Goal: Transaction & Acquisition: Purchase product/service

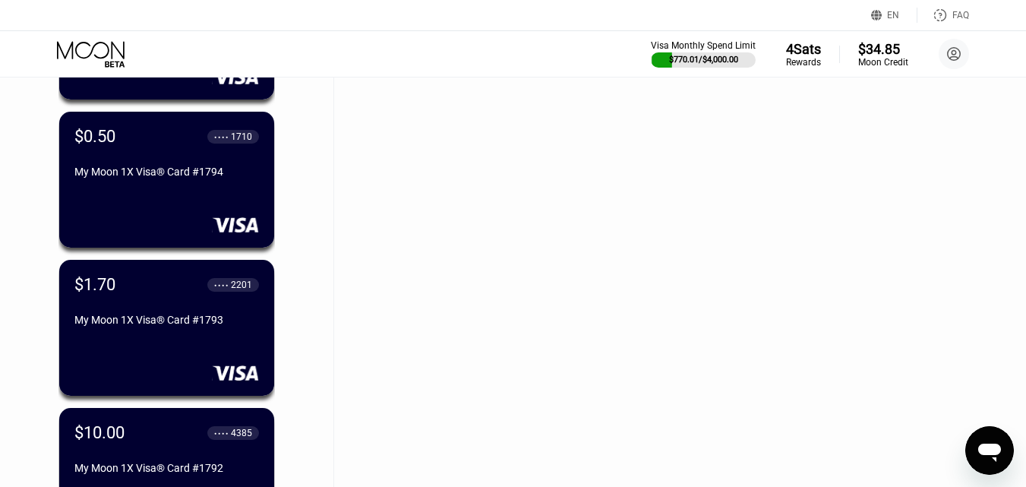
scroll to position [304, 0]
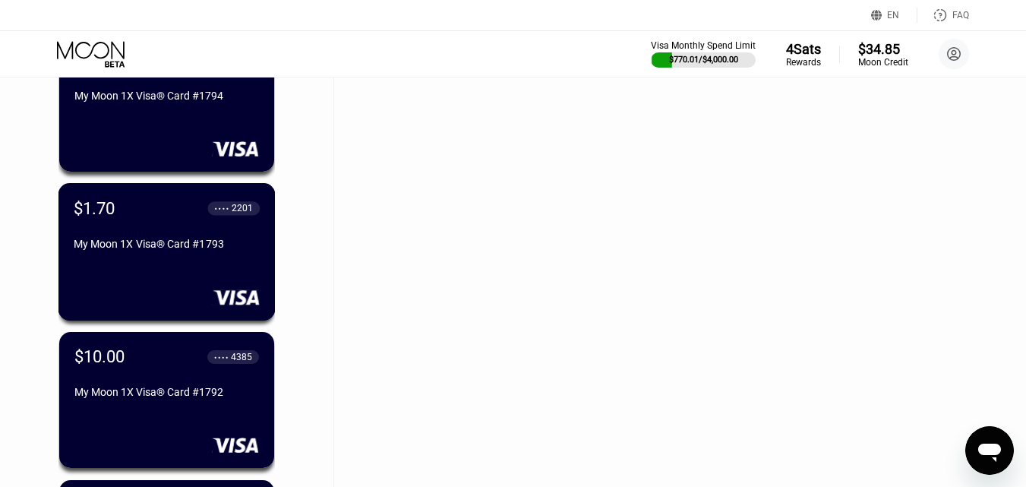
click at [188, 217] on div "$1.70 ● ● ● ● 2201" at bounding box center [167, 207] width 186 height 19
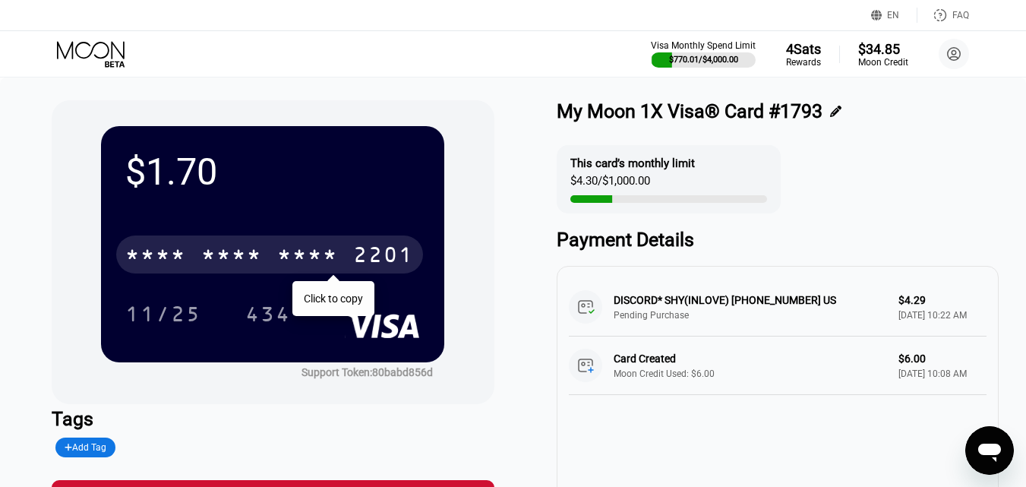
click at [229, 239] on div "* * * * * * * * * * * * 2201" at bounding box center [269, 255] width 307 height 38
click at [277, 258] on div "2227" at bounding box center [307, 257] width 61 height 24
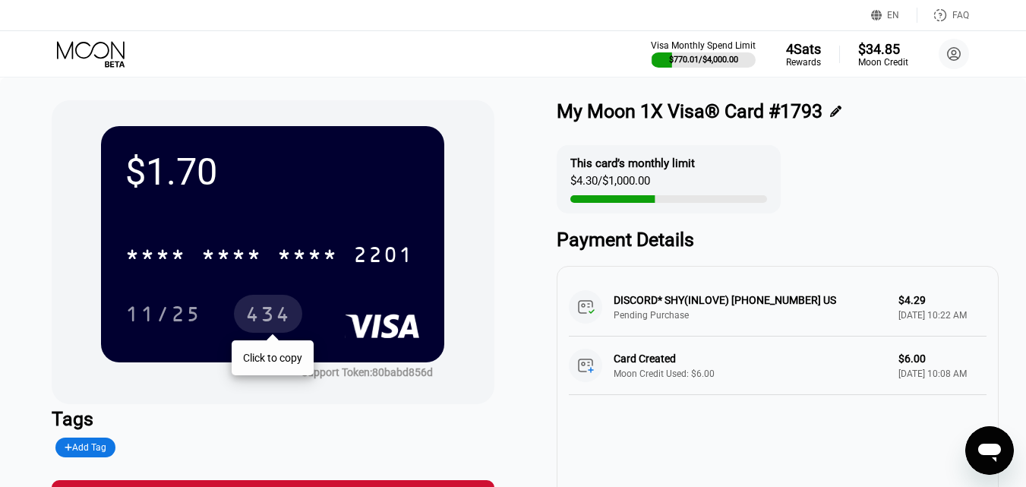
click at [277, 330] on div "434" at bounding box center [268, 314] width 68 height 38
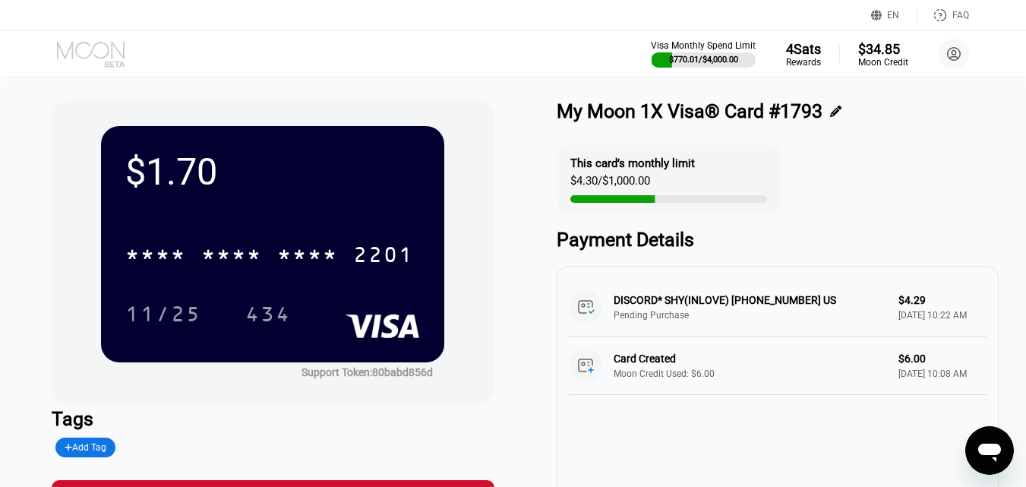
click at [100, 55] on icon at bounding box center [92, 54] width 71 height 27
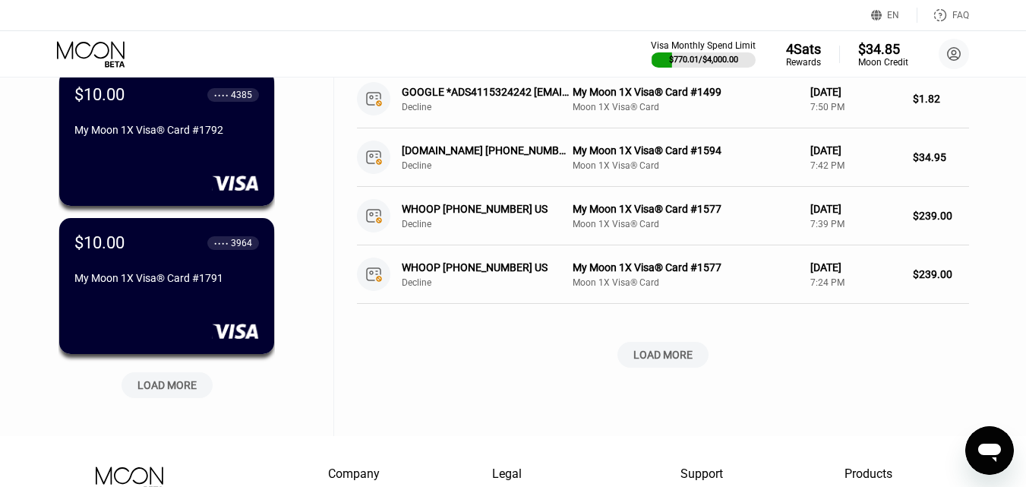
scroll to position [608, 0]
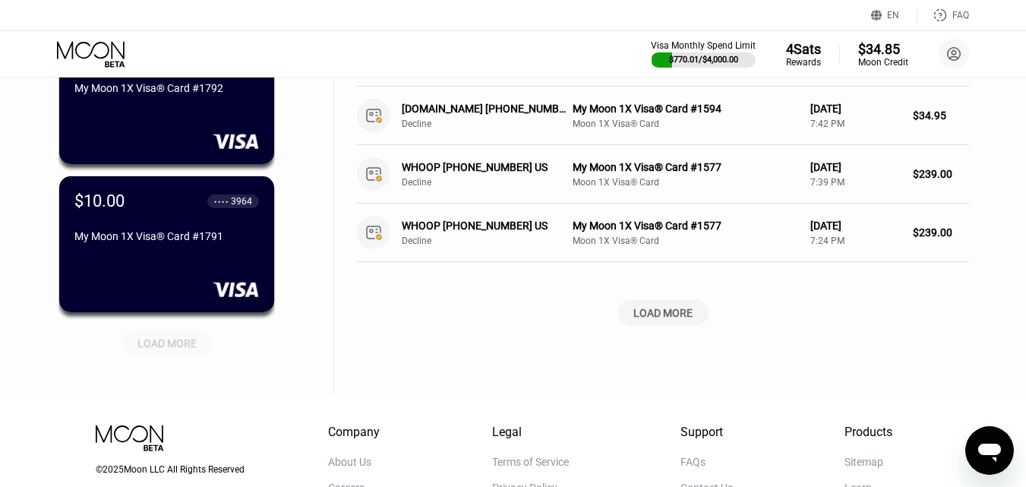
click at [172, 343] on div "LOAD MORE" at bounding box center [167, 344] width 59 height 14
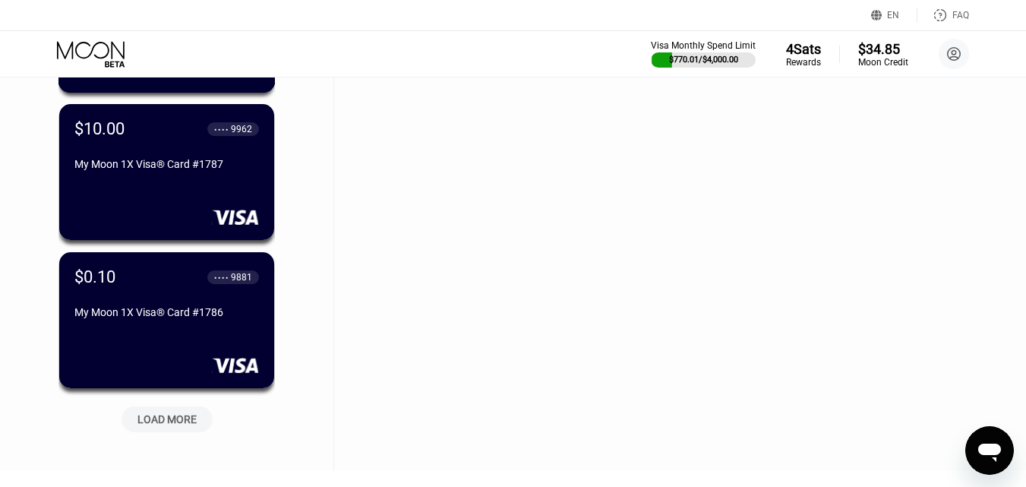
scroll to position [1291, 0]
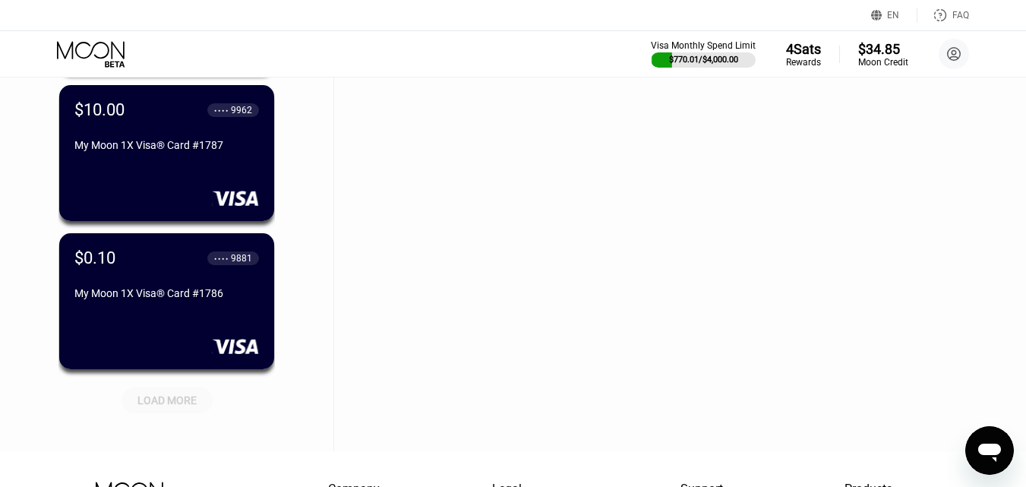
click at [172, 400] on div "LOAD MORE" at bounding box center [167, 401] width 59 height 14
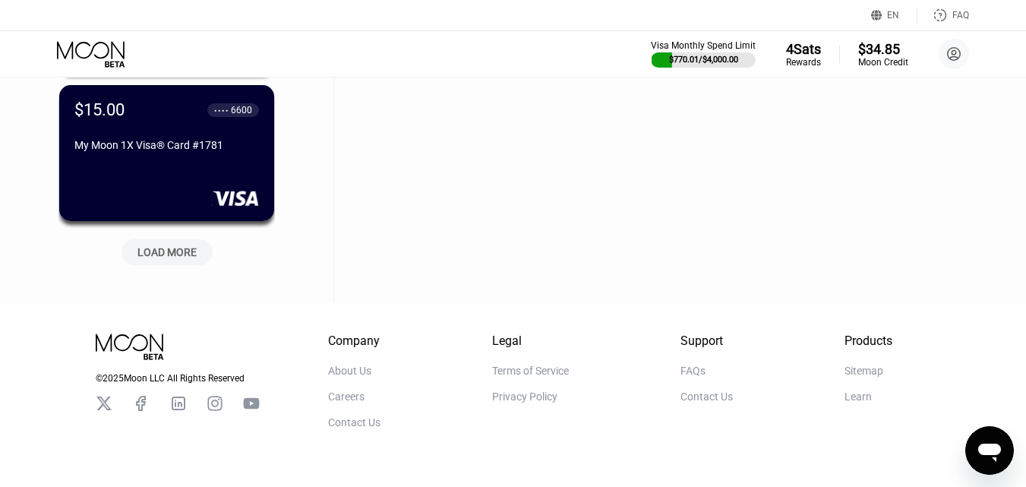
scroll to position [2203, 0]
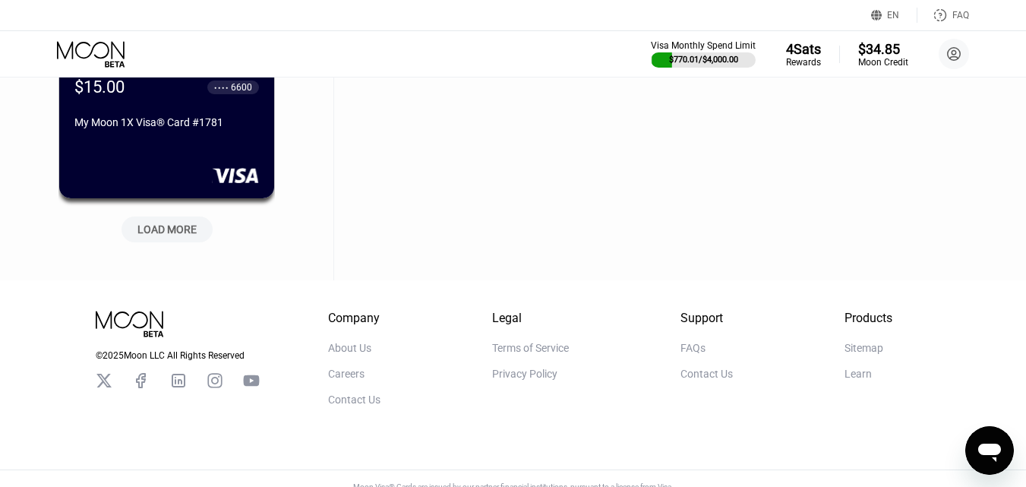
click at [182, 231] on div "LOAD MORE" at bounding box center [167, 230] width 59 height 14
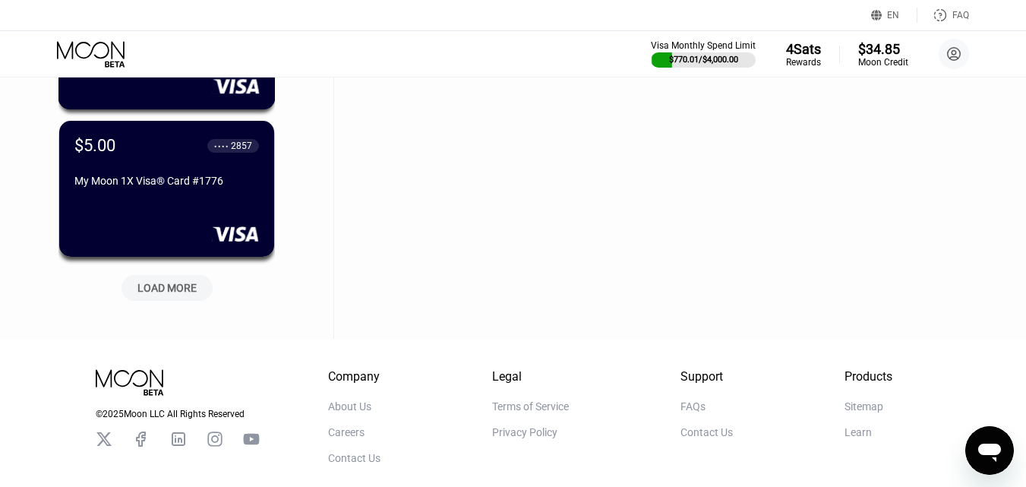
scroll to position [2887, 0]
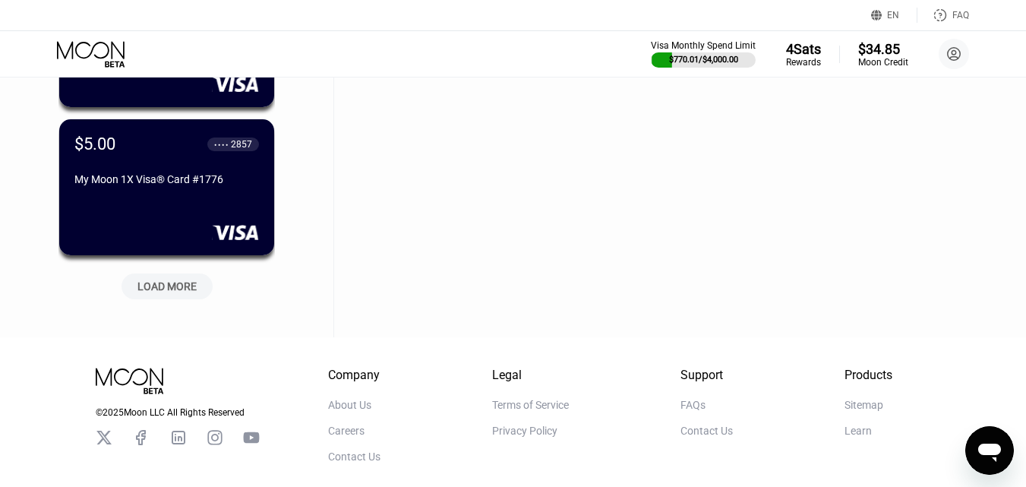
click at [174, 289] on div "LOAD MORE" at bounding box center [167, 287] width 59 height 14
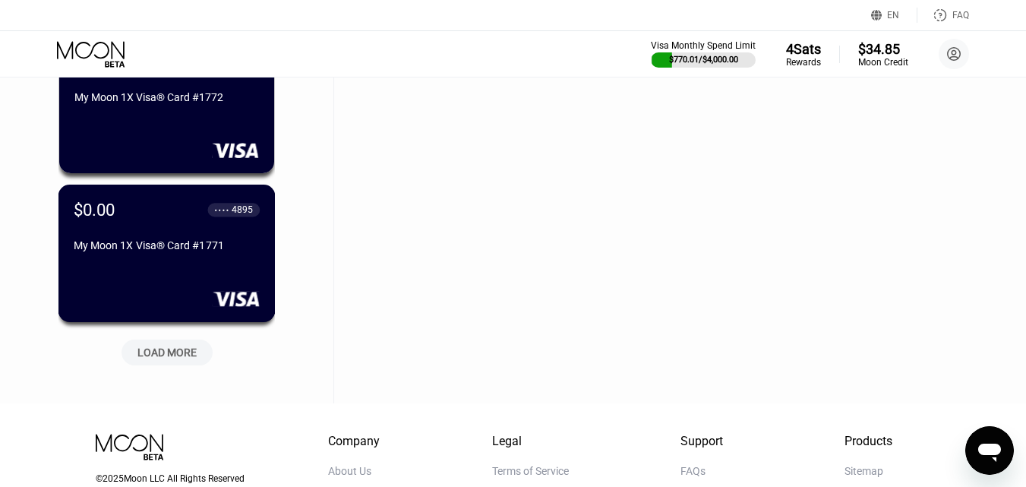
scroll to position [3571, 0]
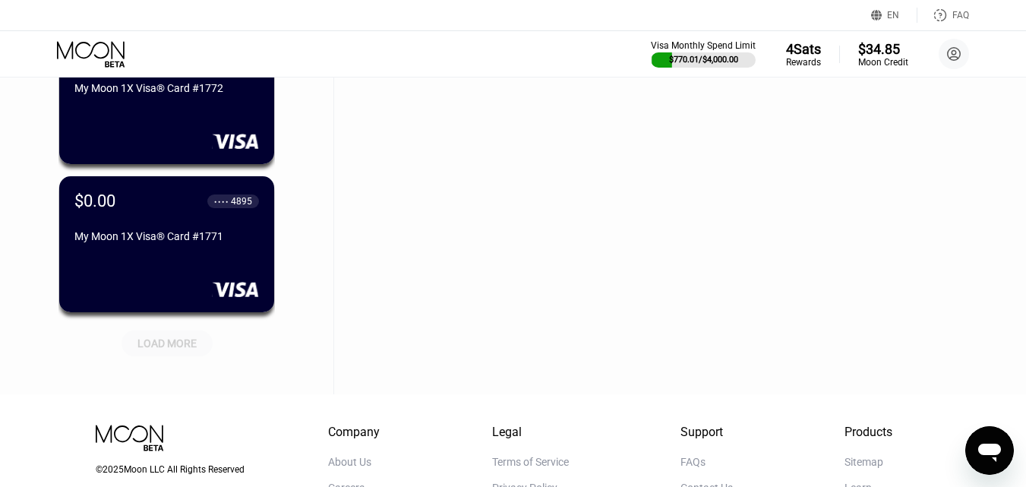
click at [161, 340] on div "LOAD MORE" at bounding box center [167, 344] width 59 height 14
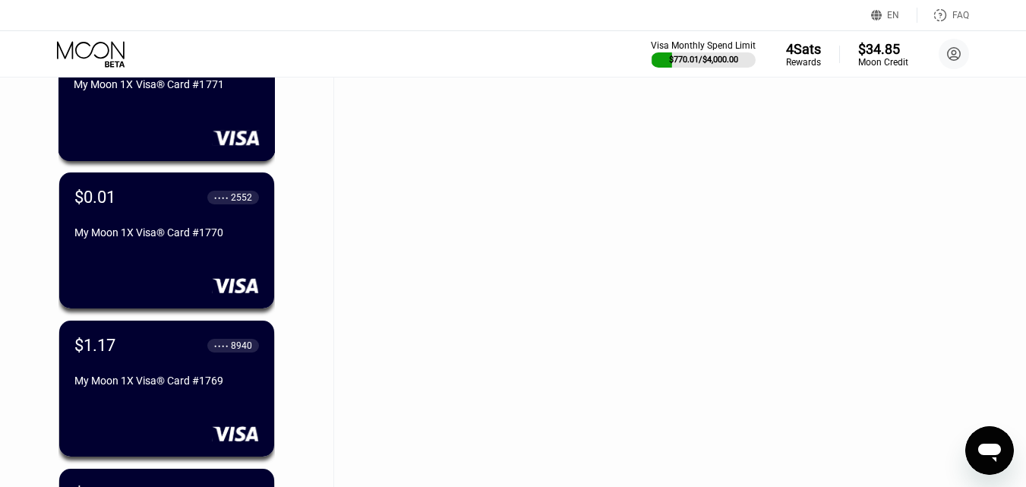
scroll to position [3798, 0]
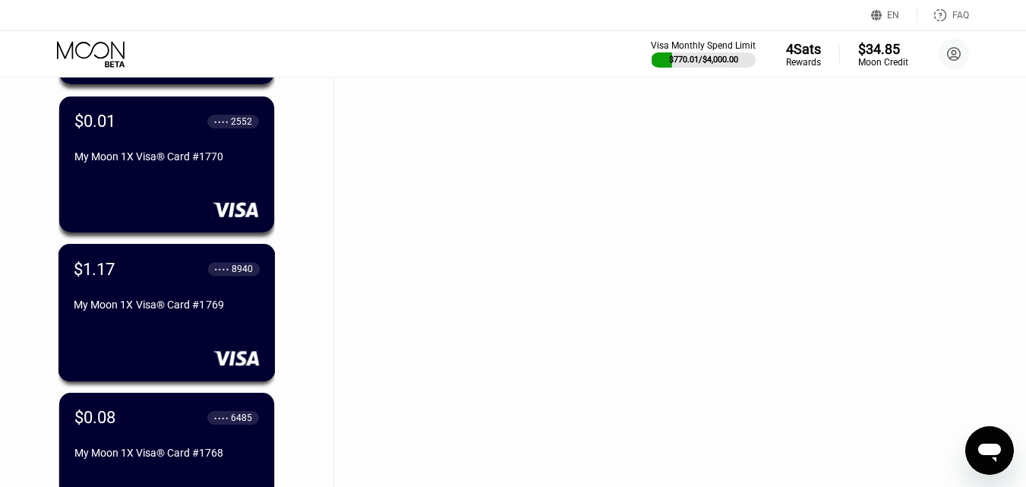
click at [196, 308] on div "My Moon 1X Visa® Card #1769" at bounding box center [167, 305] width 186 height 12
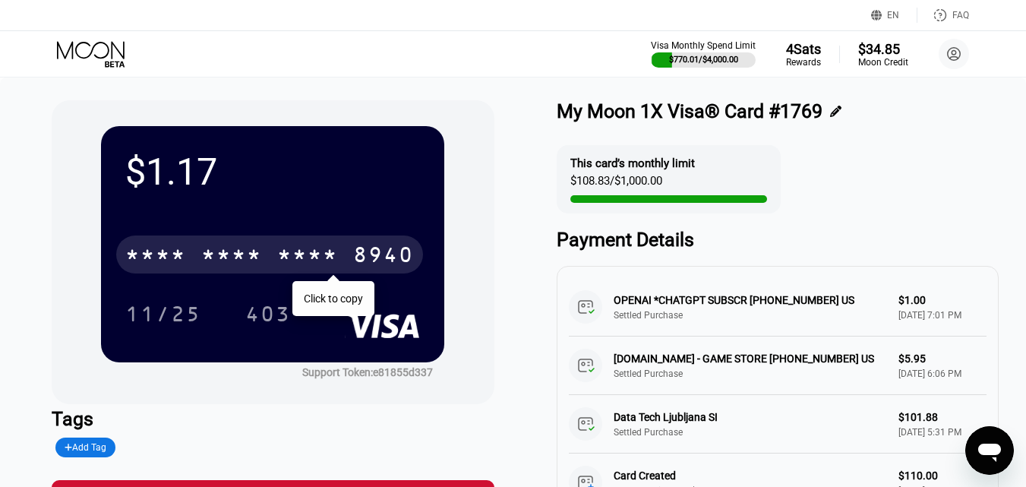
click at [218, 262] on div "* * * *" at bounding box center [231, 257] width 61 height 24
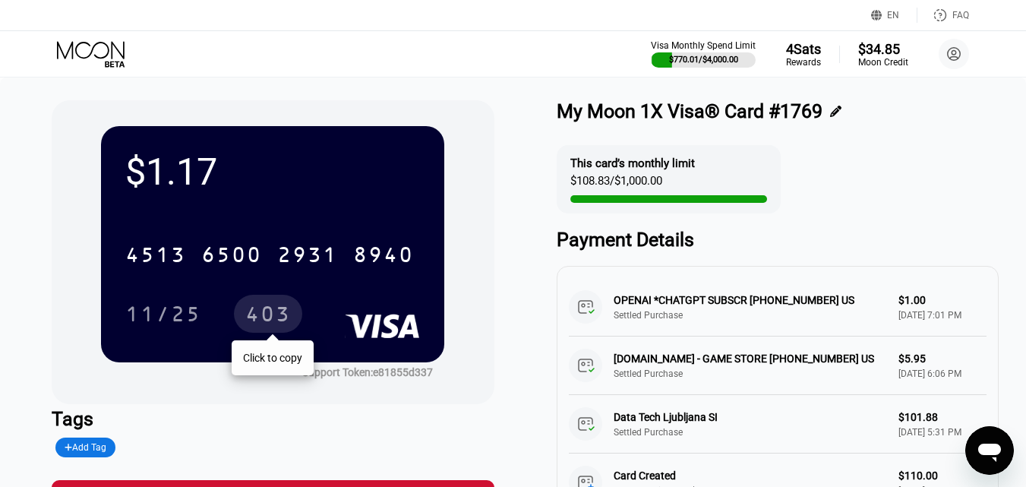
click at [268, 308] on div "403" at bounding box center [268, 316] width 46 height 24
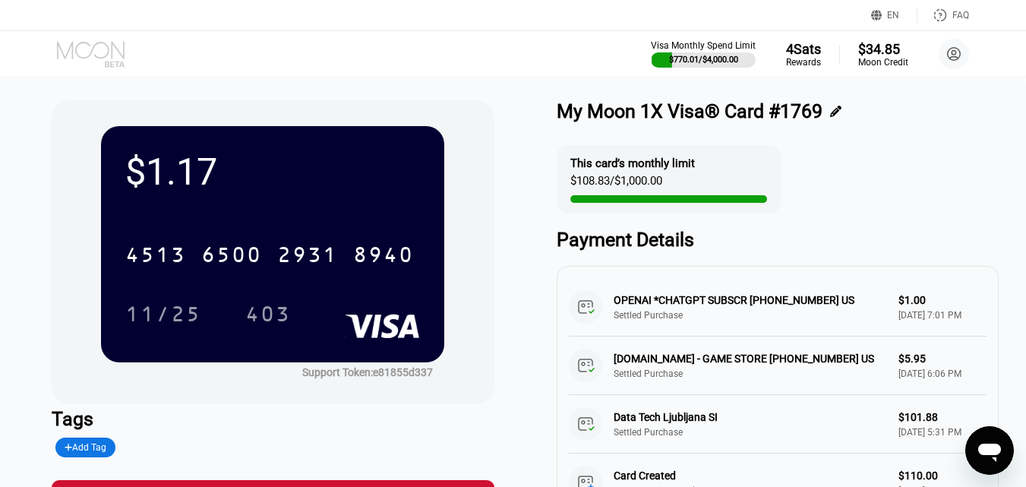
click at [74, 55] on icon at bounding box center [92, 54] width 71 height 27
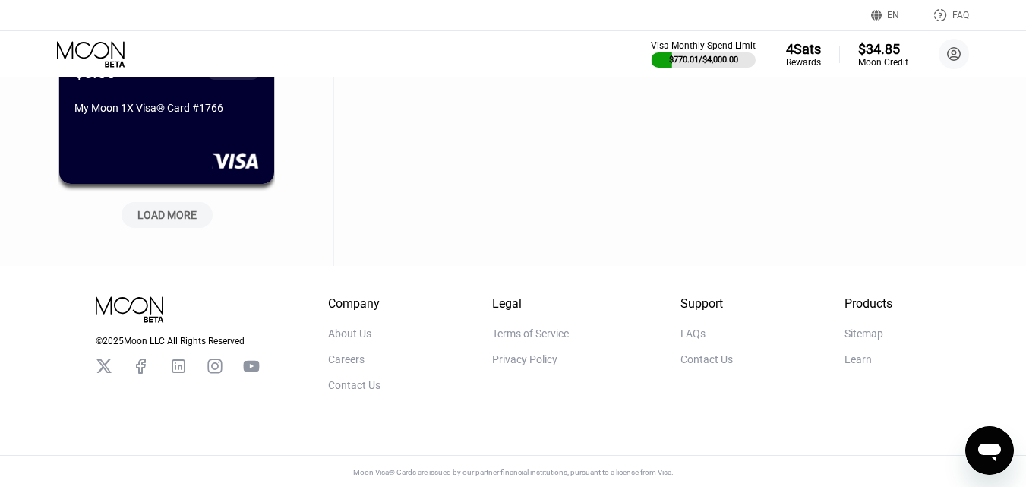
scroll to position [4454, 0]
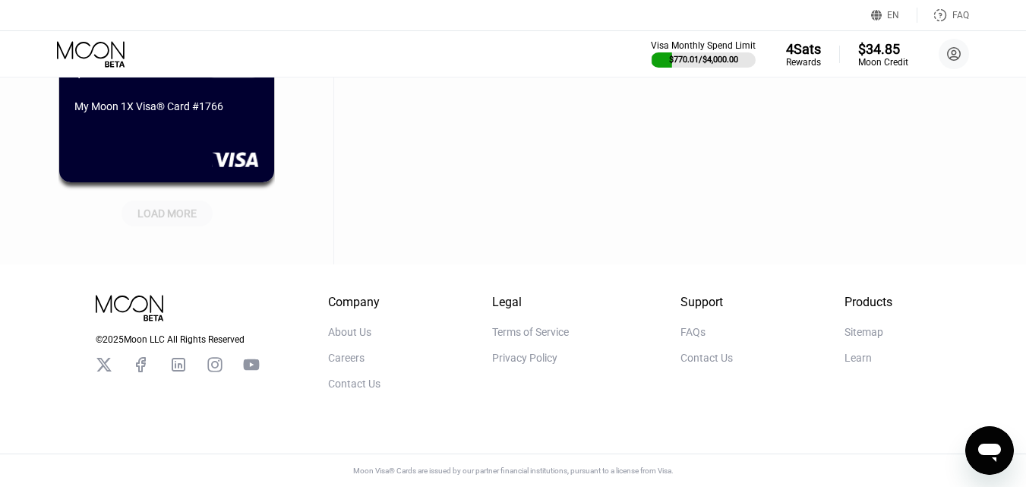
click at [205, 211] on div "LOAD MORE" at bounding box center [167, 214] width 91 height 26
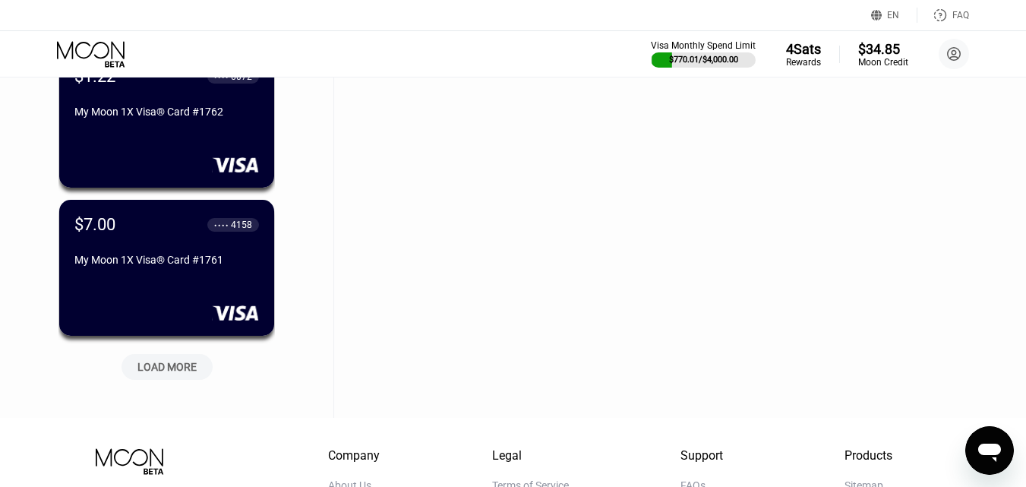
scroll to position [5062, 0]
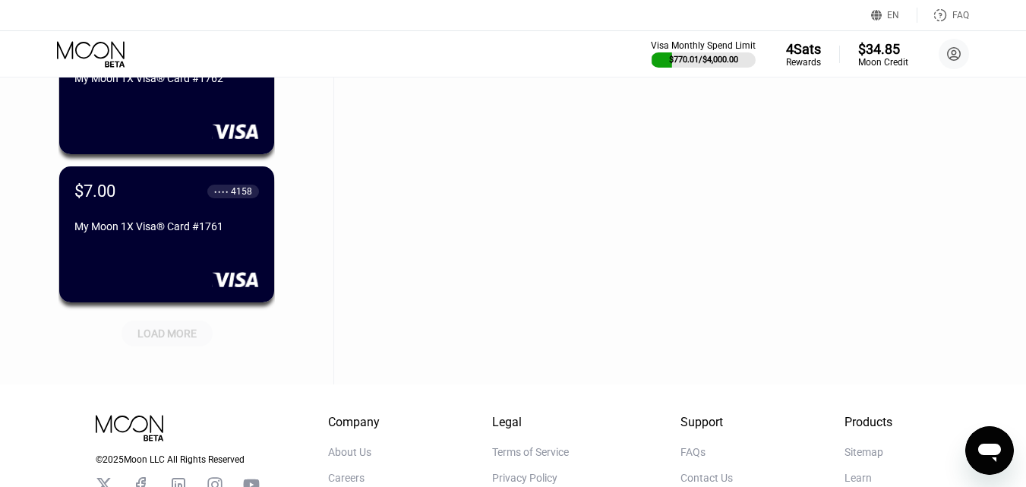
click at [170, 324] on div "LOAD MORE" at bounding box center [167, 334] width 91 height 26
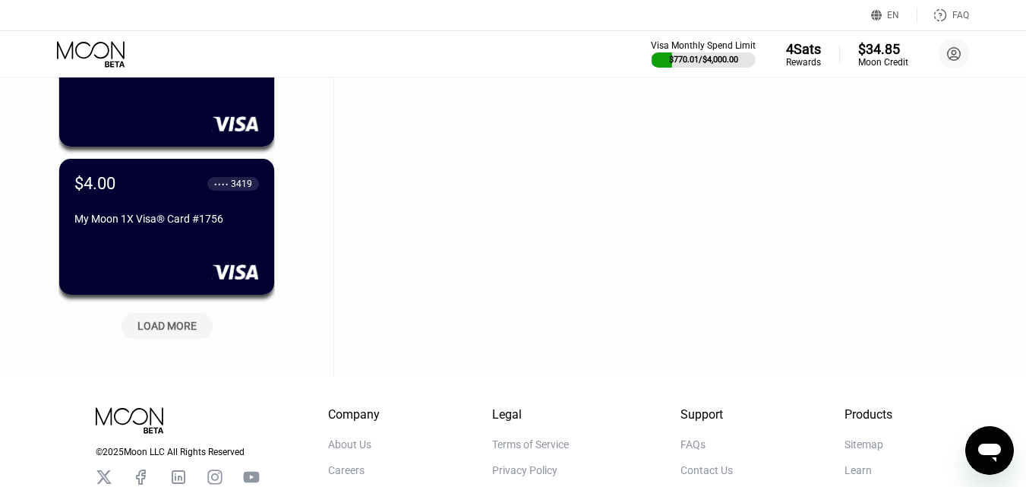
scroll to position [5897, 0]
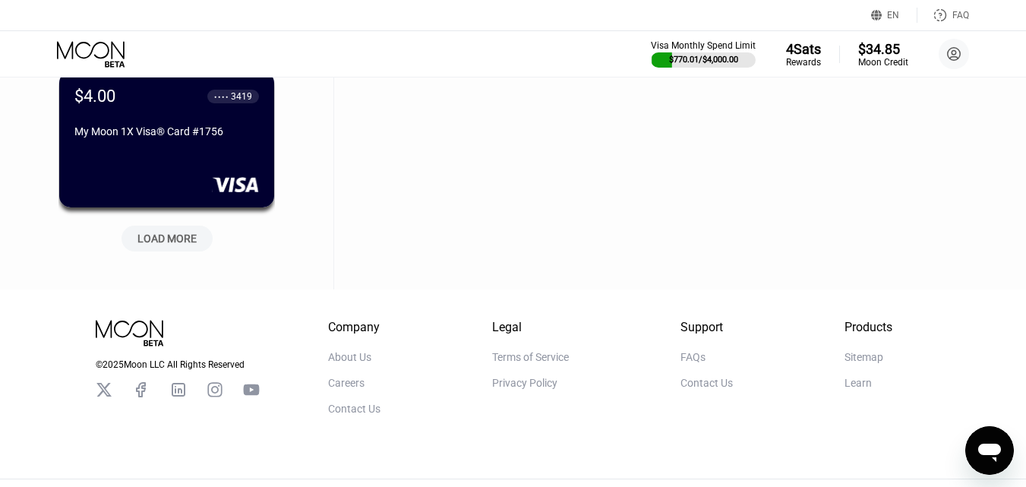
click at [177, 239] on div "LOAD MORE" at bounding box center [167, 239] width 59 height 14
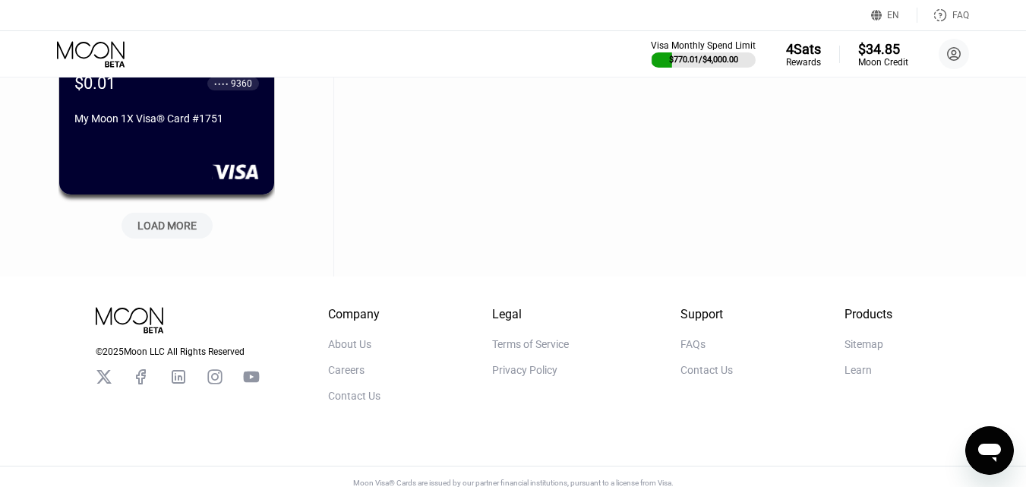
scroll to position [6657, 0]
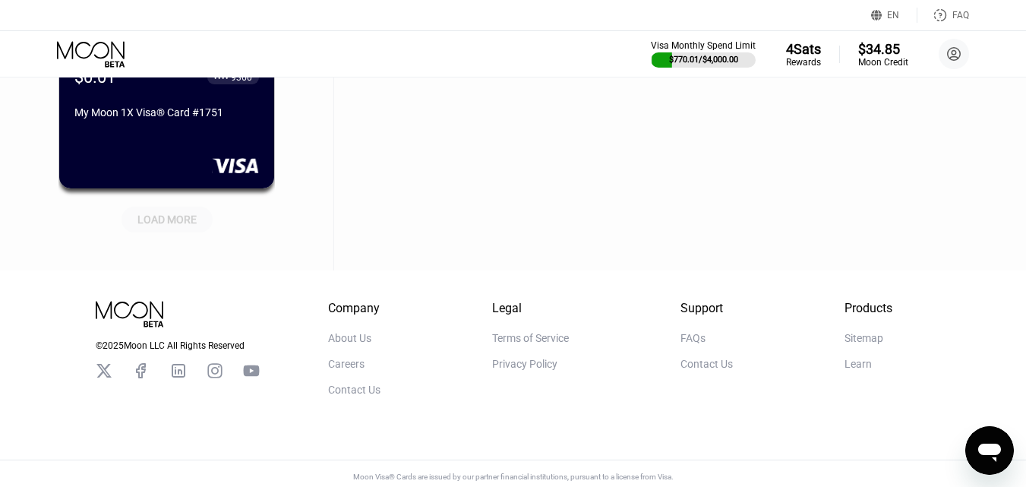
click at [194, 221] on div "LOAD MORE" at bounding box center [167, 220] width 59 height 14
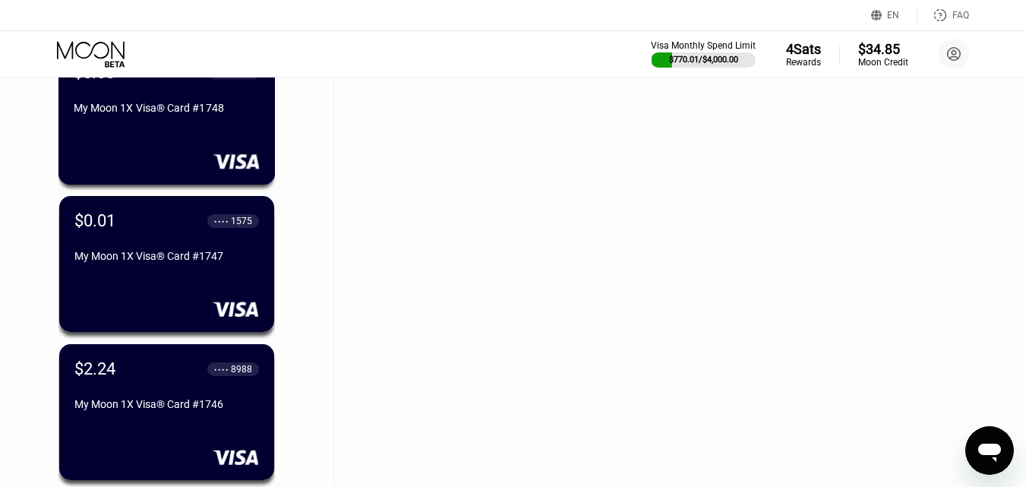
scroll to position [7189, 0]
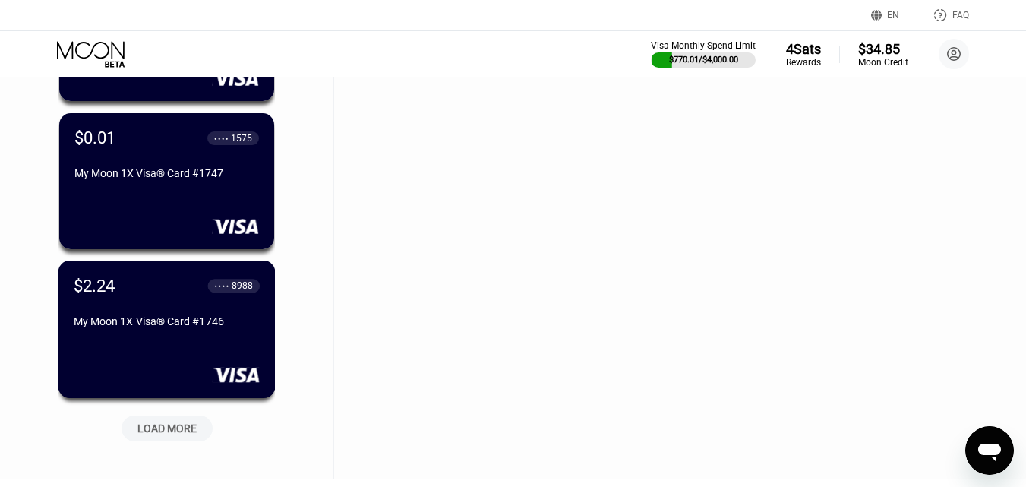
click at [207, 344] on div "$2.24 ● ● ● ● 8988 My Moon 1X Visa® Card #1746" at bounding box center [166, 330] width 217 height 138
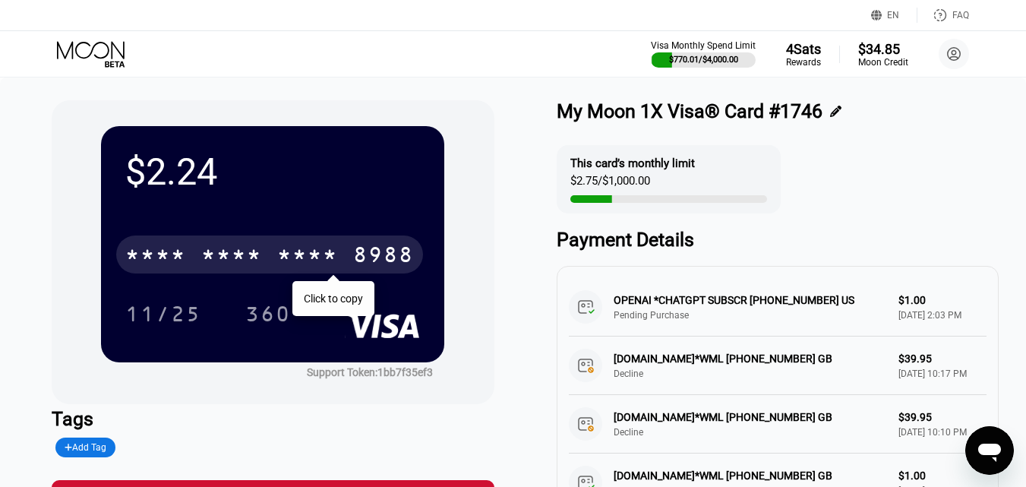
click at [239, 273] on div "* * * * * * * * * * * * 8988" at bounding box center [269, 255] width 307 height 38
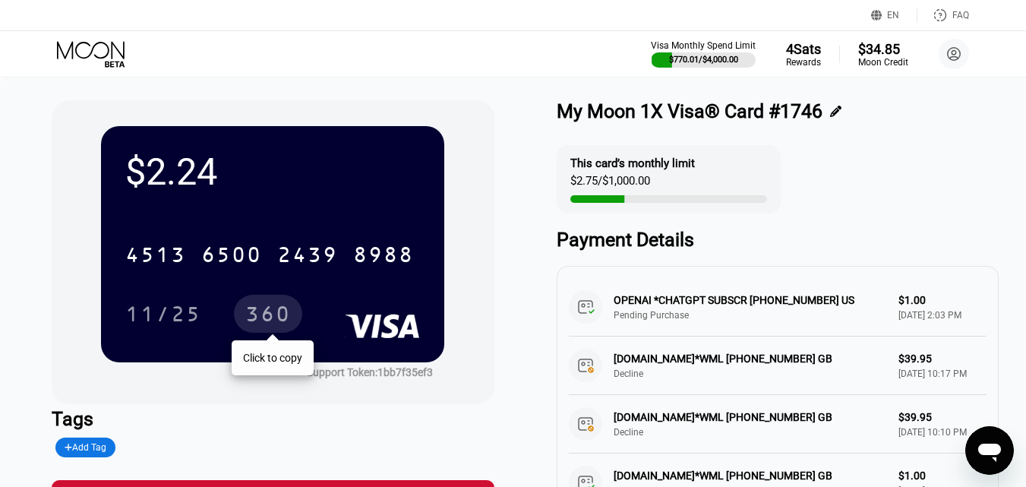
click at [258, 318] on div "360" at bounding box center [268, 316] width 46 height 24
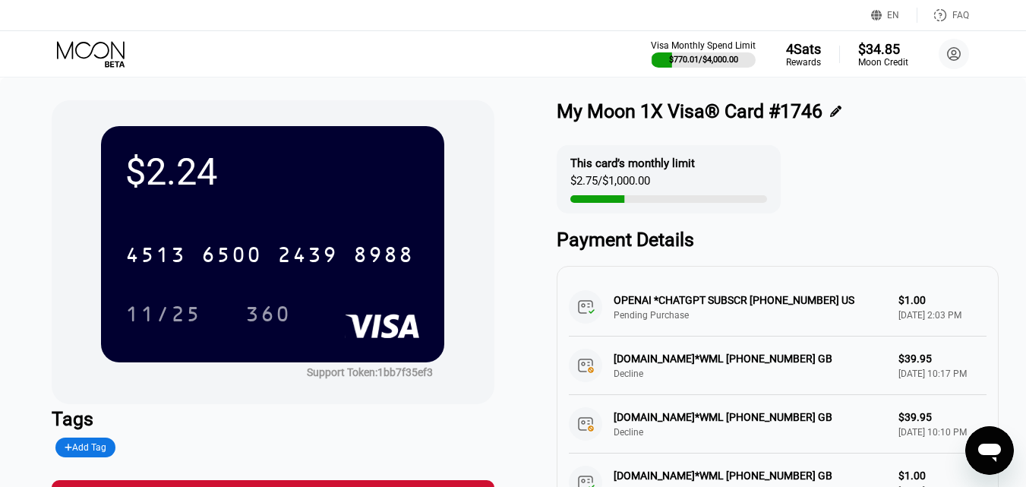
click at [115, 51] on icon at bounding box center [92, 54] width 71 height 27
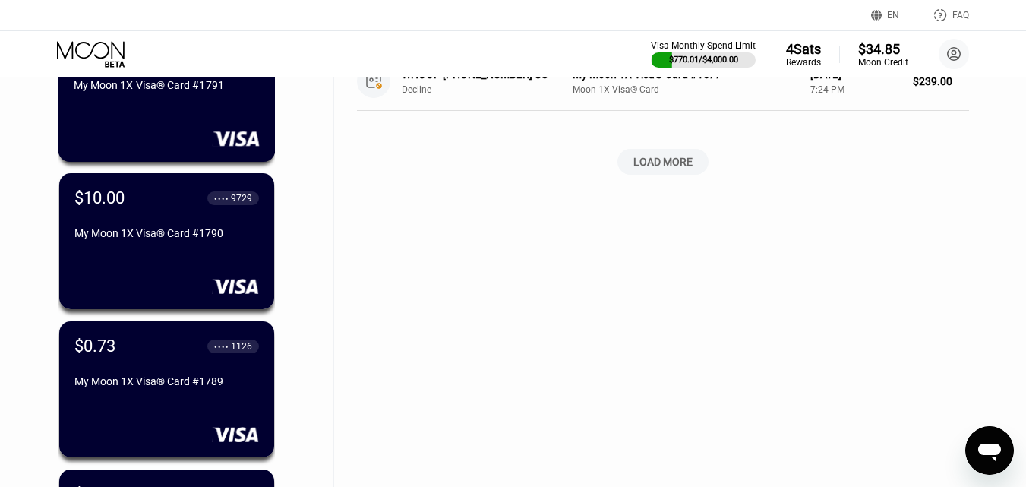
scroll to position [760, 0]
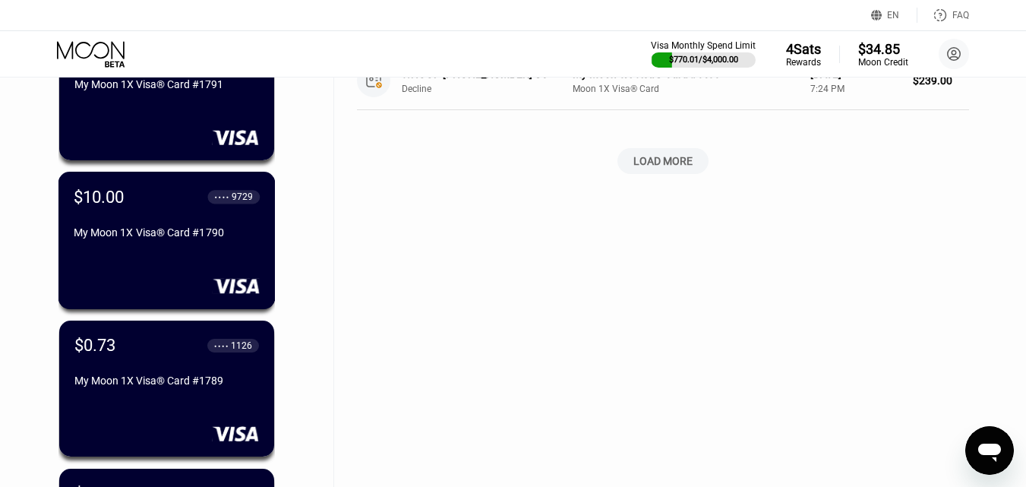
click at [223, 239] on div "My Moon 1X Visa® Card #1790" at bounding box center [167, 232] width 186 height 12
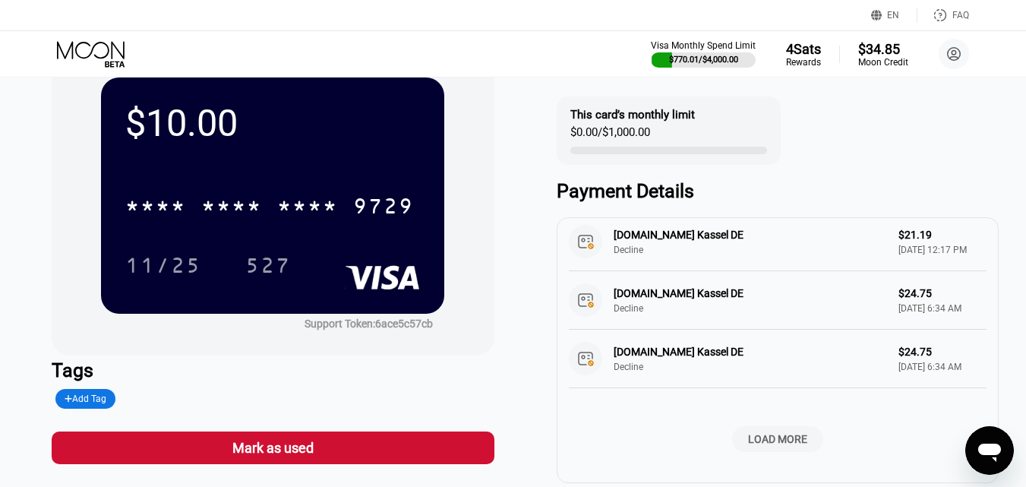
scroll to position [76, 0]
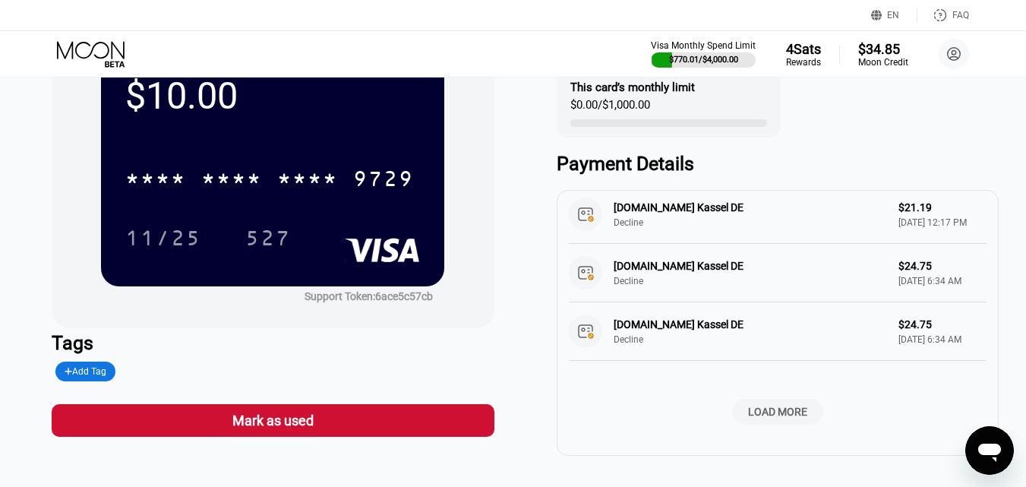
click at [770, 405] on div "LOAD MORE" at bounding box center [777, 412] width 59 height 14
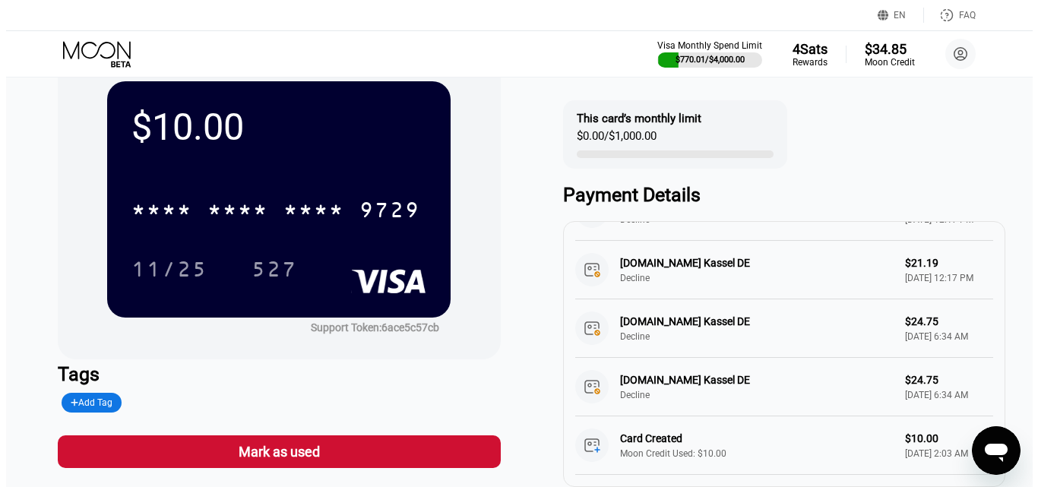
scroll to position [0, 0]
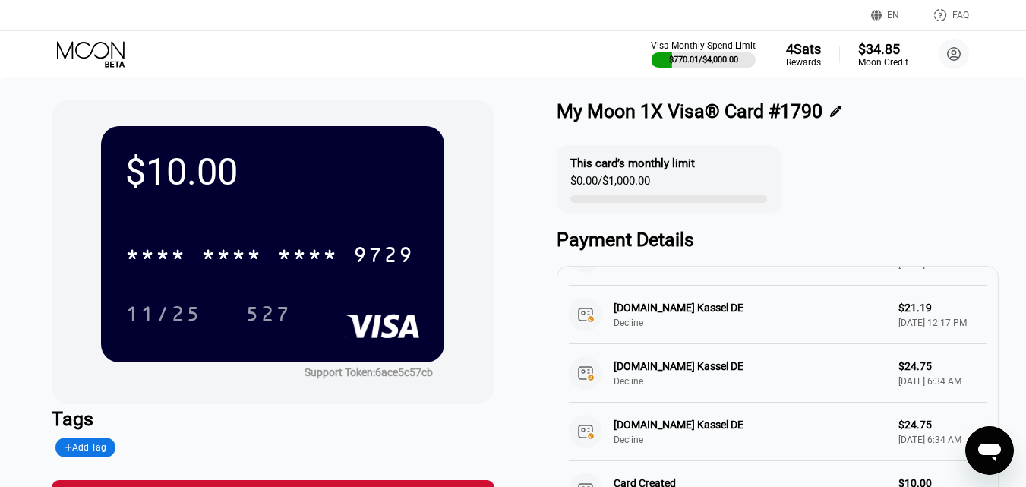
click at [65, 50] on icon at bounding box center [92, 54] width 71 height 27
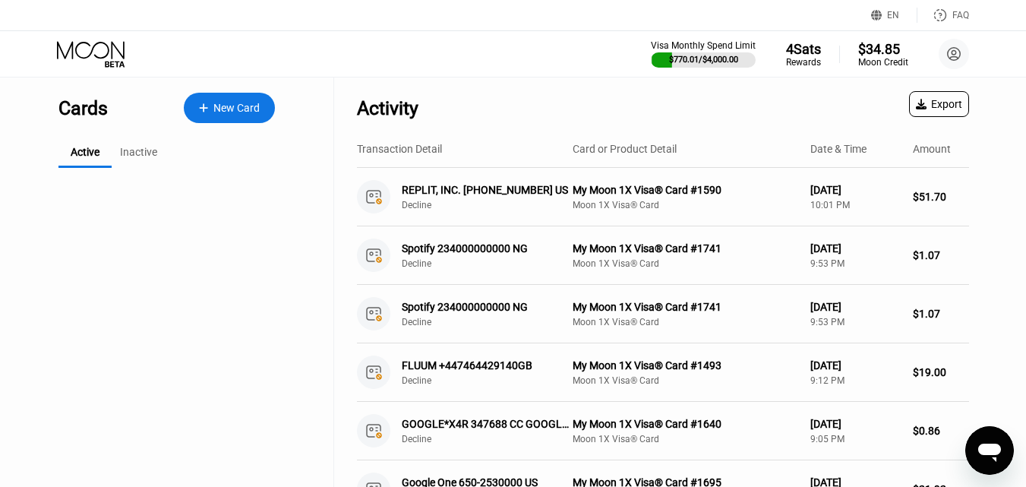
click at [260, 114] on div "New Card" at bounding box center [236, 108] width 46 height 13
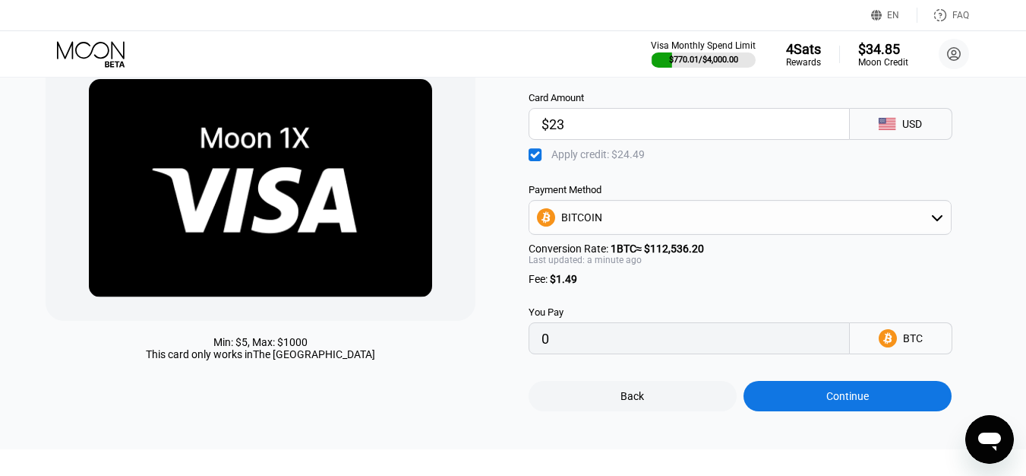
click at [807, 407] on div "Continue" at bounding box center [848, 396] width 208 height 30
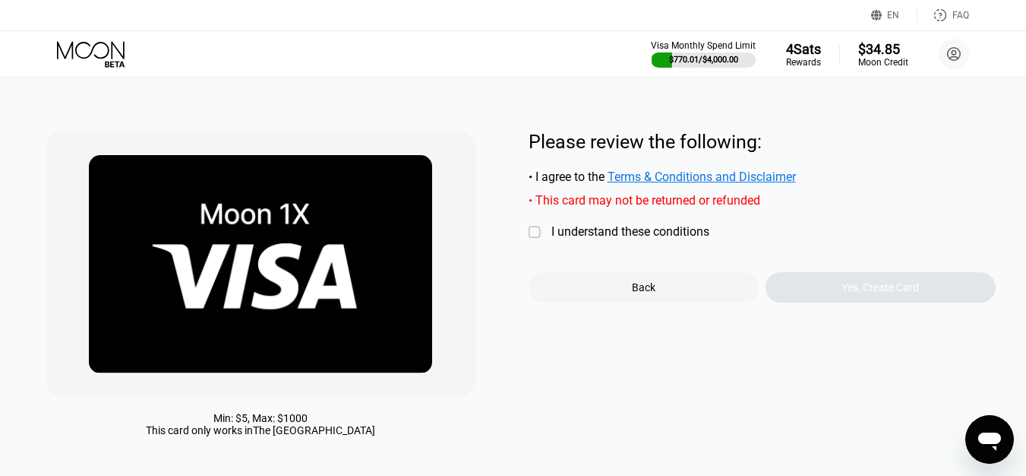
click at [544, 234] on div "" at bounding box center [536, 232] width 15 height 15
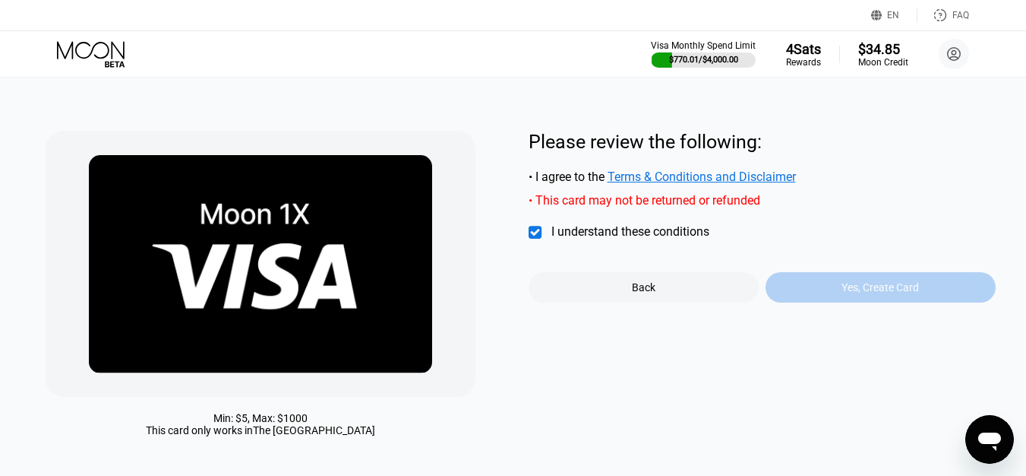
click at [837, 302] on div "Yes, Create Card" at bounding box center [881, 287] width 230 height 30
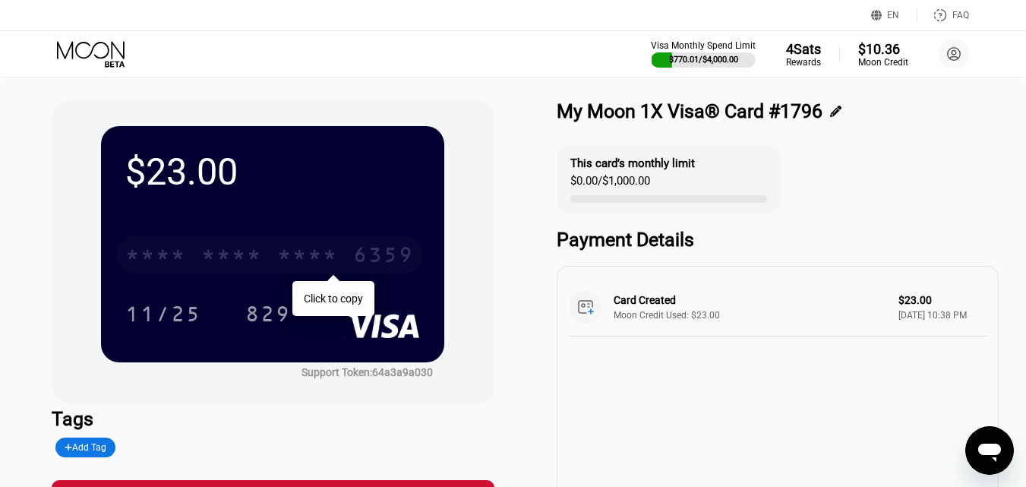
click at [207, 267] on div "* * * *" at bounding box center [231, 257] width 61 height 24
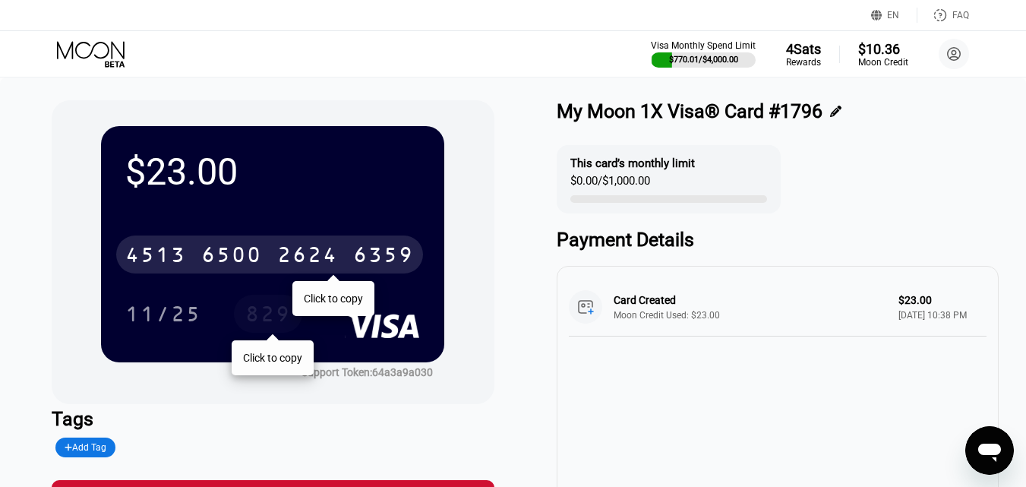
click at [269, 316] on div "829" at bounding box center [268, 316] width 46 height 24
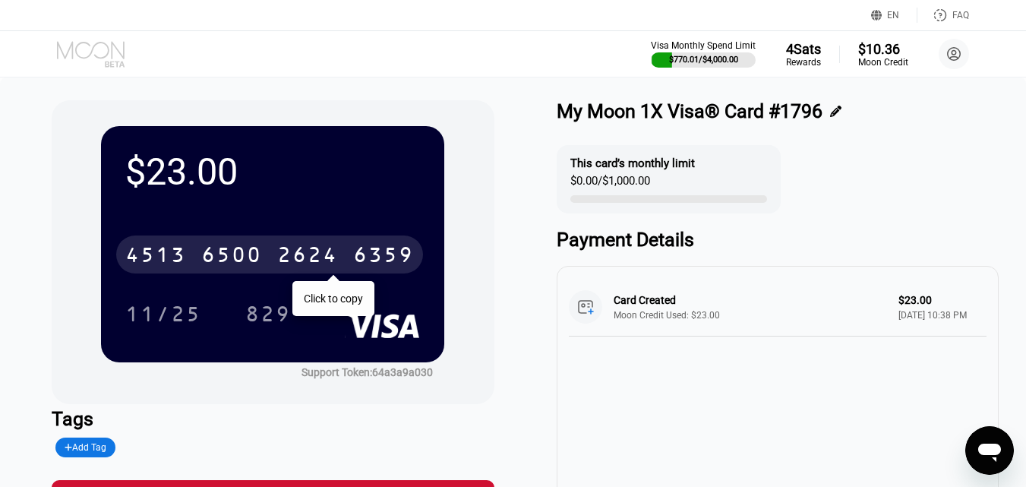
click at [94, 54] on icon at bounding box center [92, 54] width 71 height 27
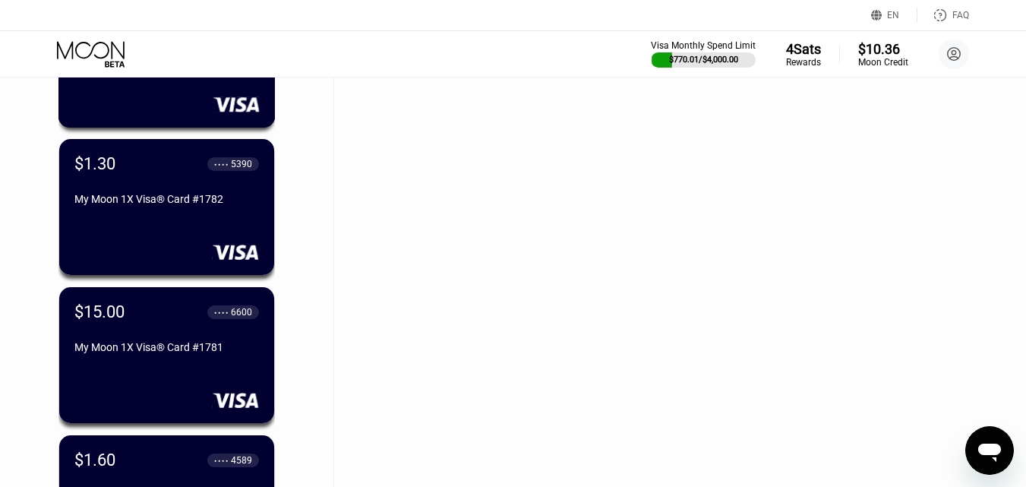
scroll to position [2127, 0]
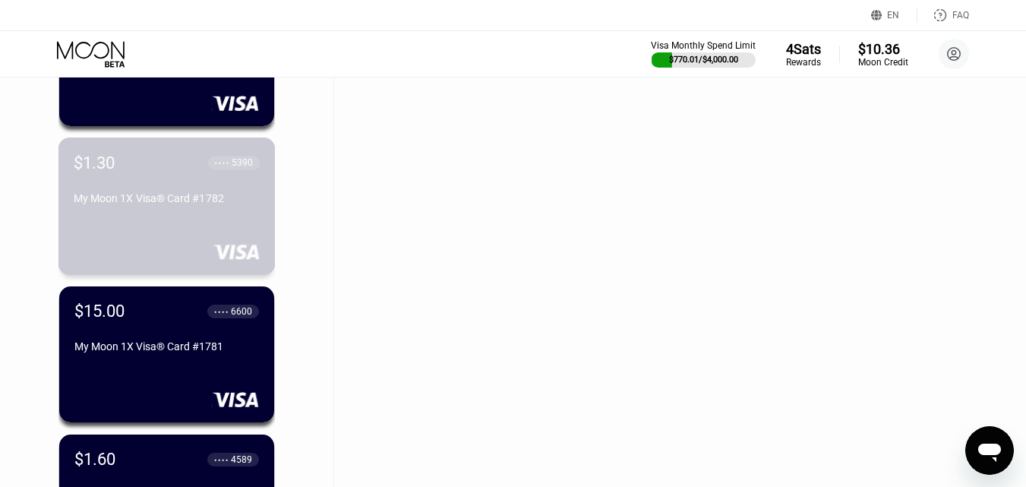
click at [180, 197] on div "$1.30 ● ● ● ● 5390 My Moon 1X Visa® Card #1782" at bounding box center [167, 182] width 186 height 58
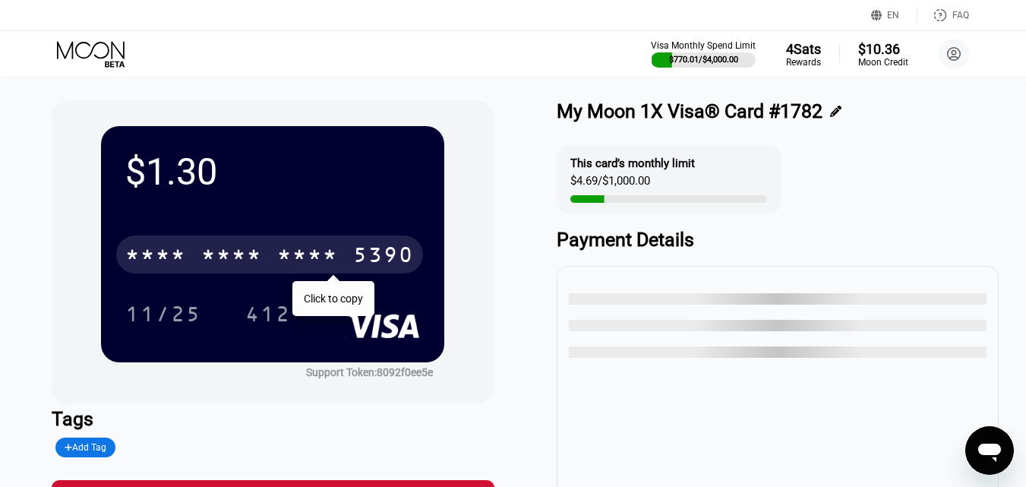
click at [216, 250] on div "* * * *" at bounding box center [231, 257] width 61 height 24
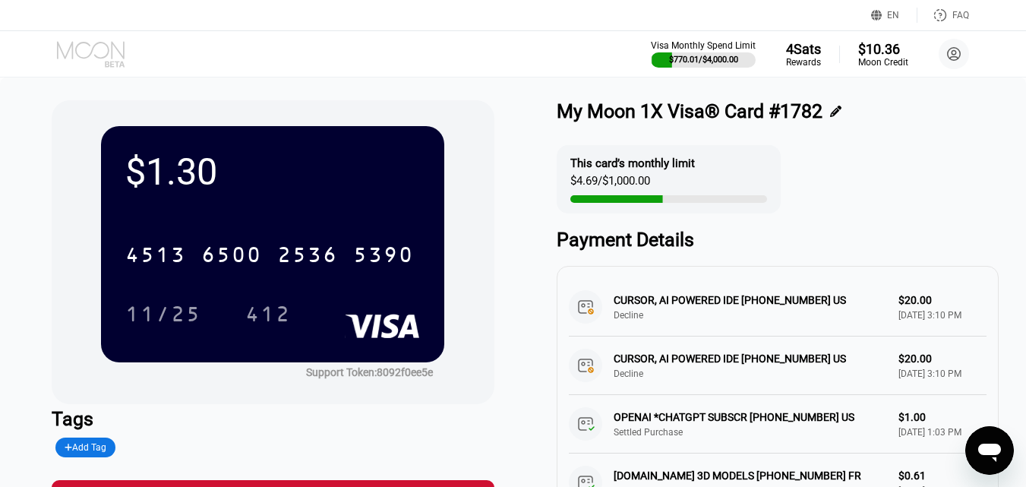
click at [82, 64] on icon at bounding box center [92, 54] width 71 height 27
